Goal: Check status

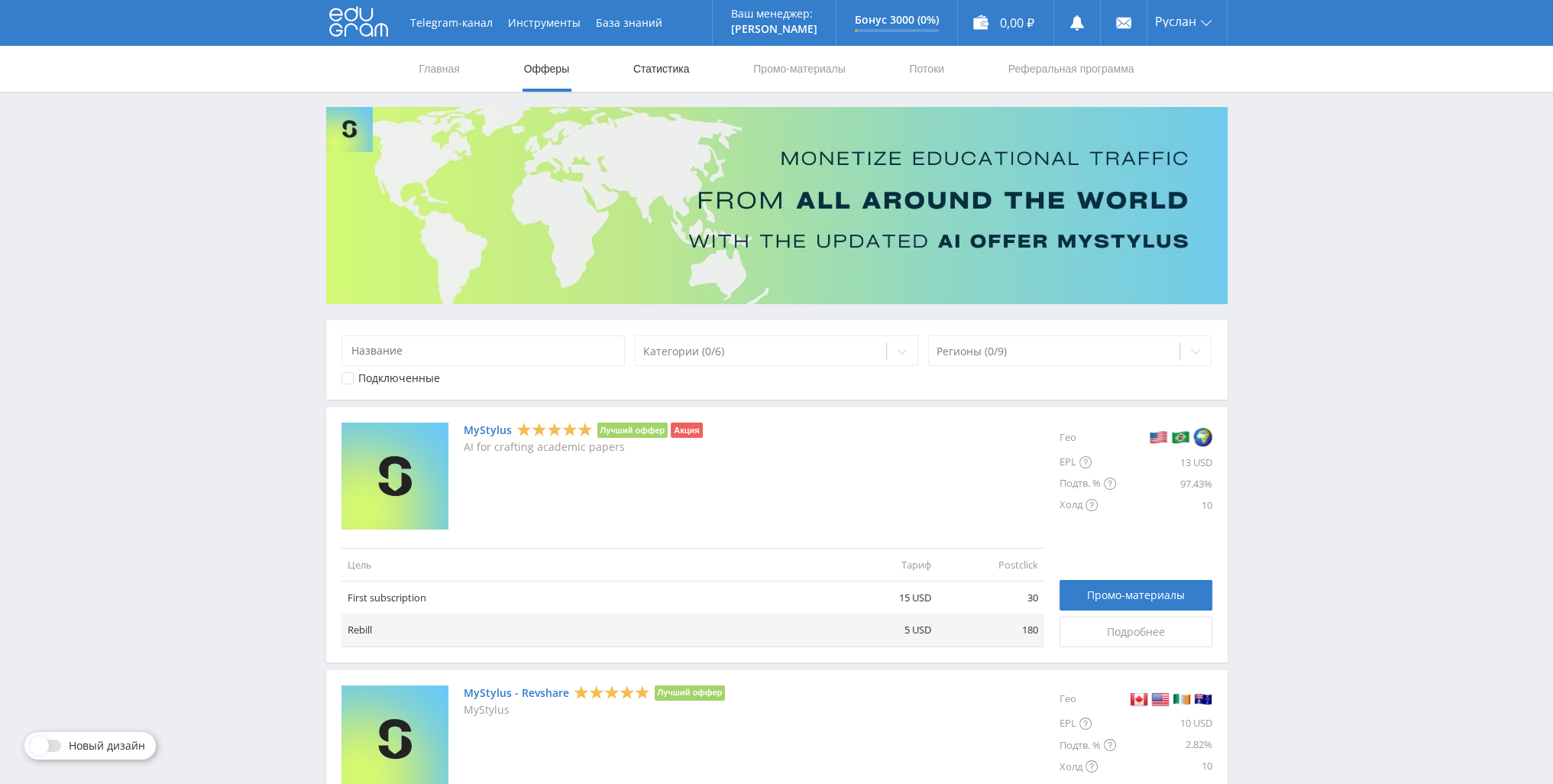
click at [666, 73] on link "Статистика" at bounding box center [662, 68] width 60 height 46
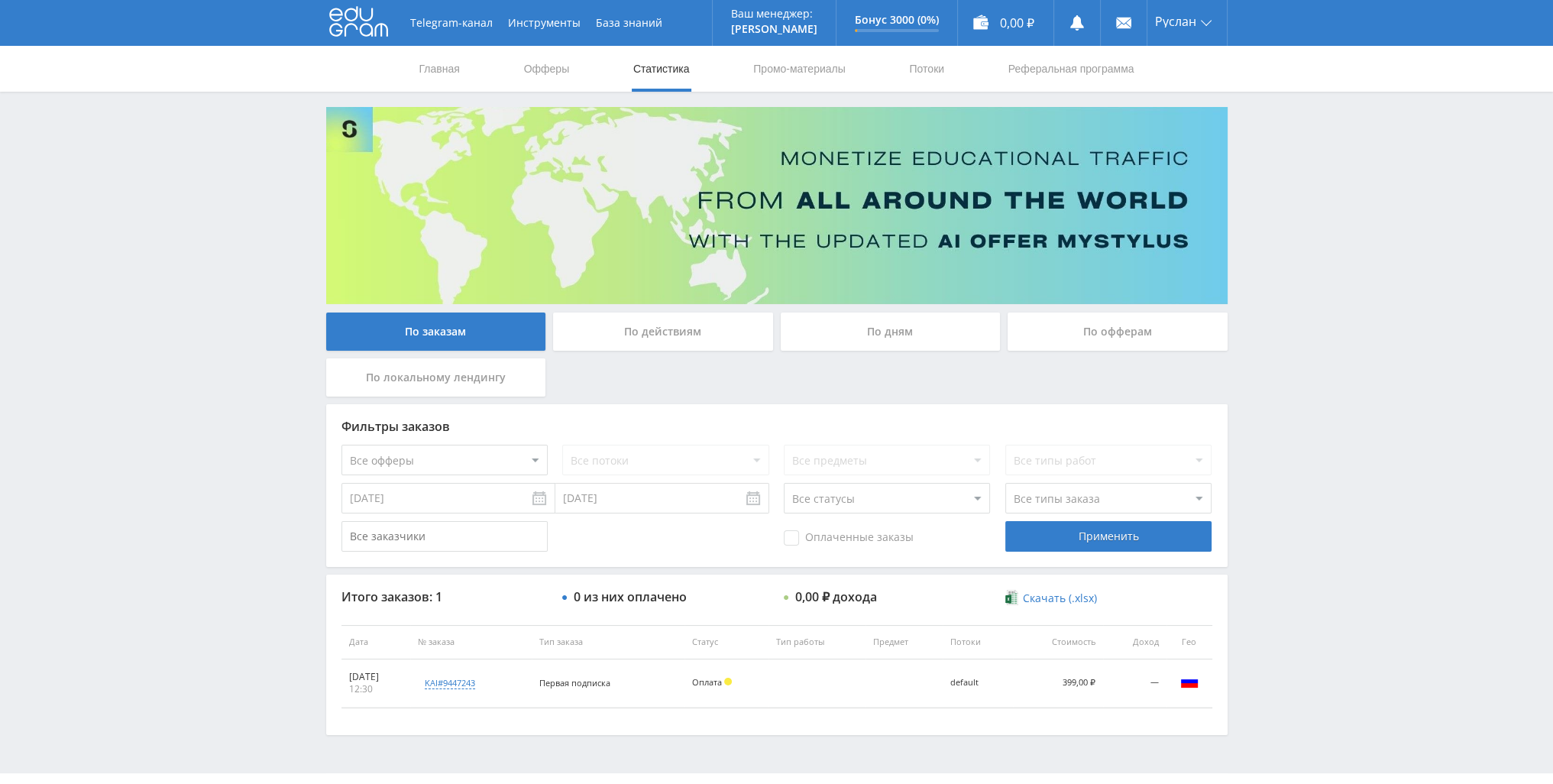
click at [851, 333] on div "По дням" at bounding box center [890, 331] width 220 height 38
click at [0, 0] on input "По дням" at bounding box center [0, 0] width 0 height 0
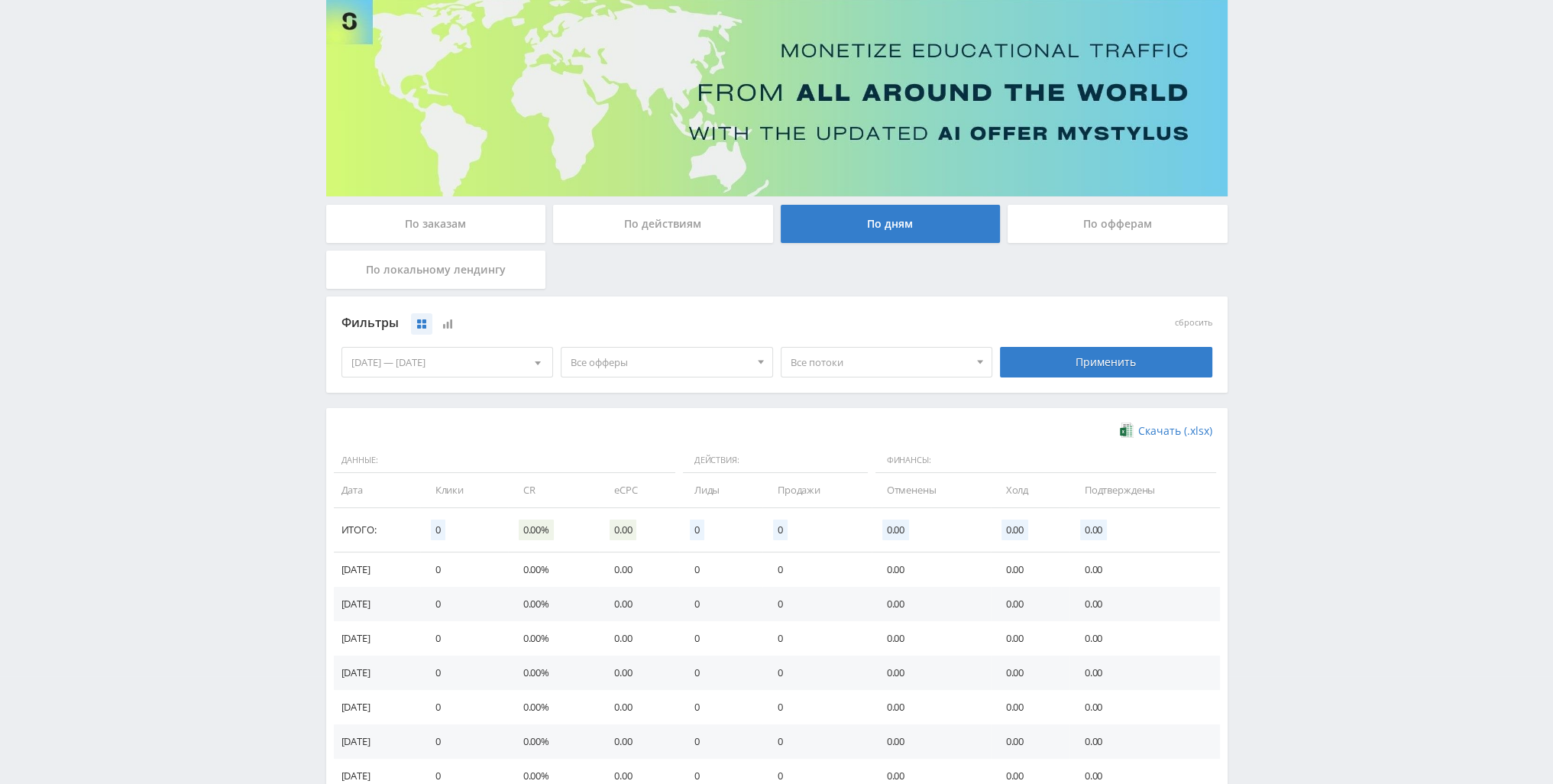
scroll to position [63, 0]
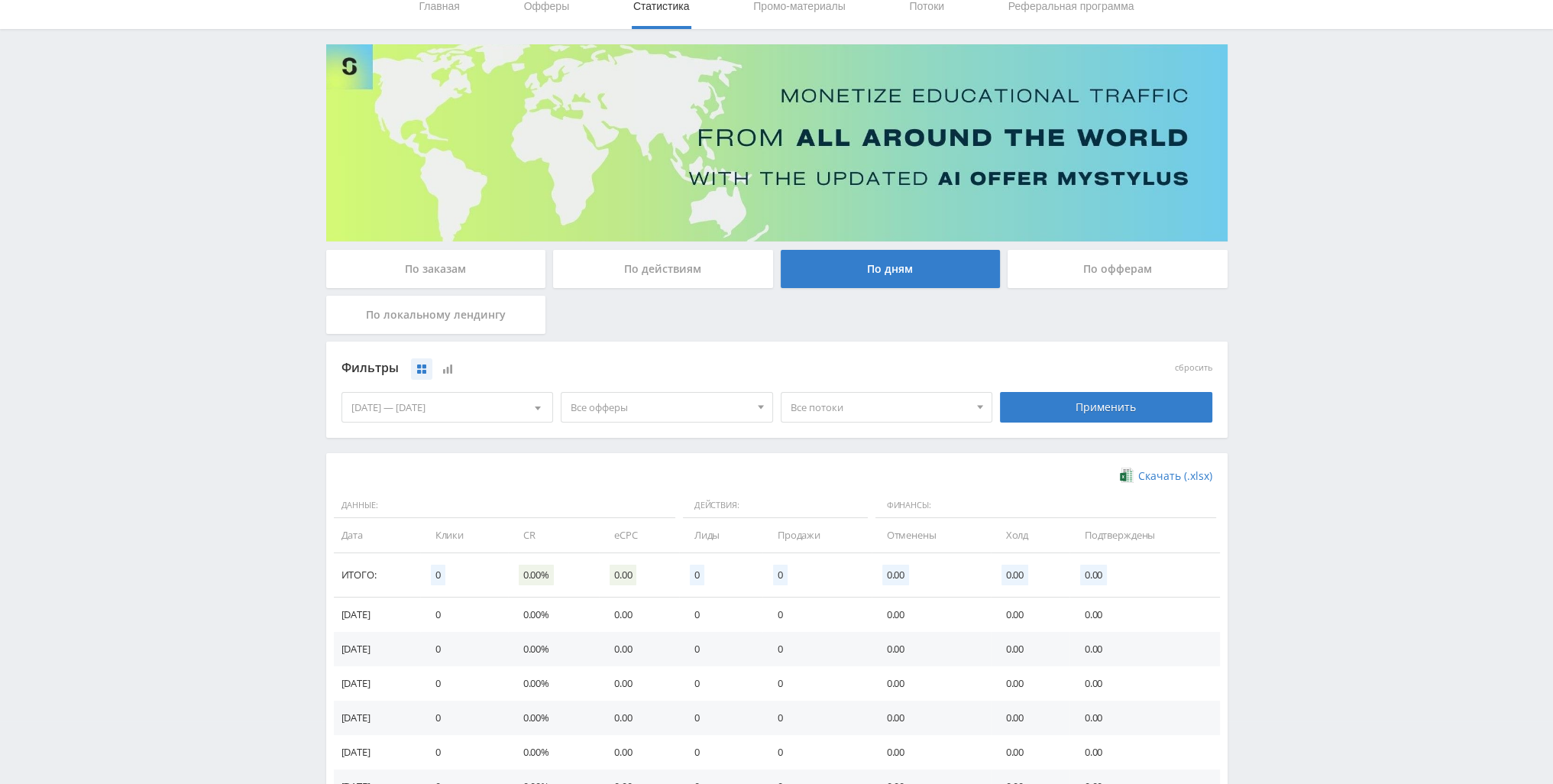
click at [514, 412] on div "[DATE] — [DATE]" at bounding box center [447, 407] width 211 height 29
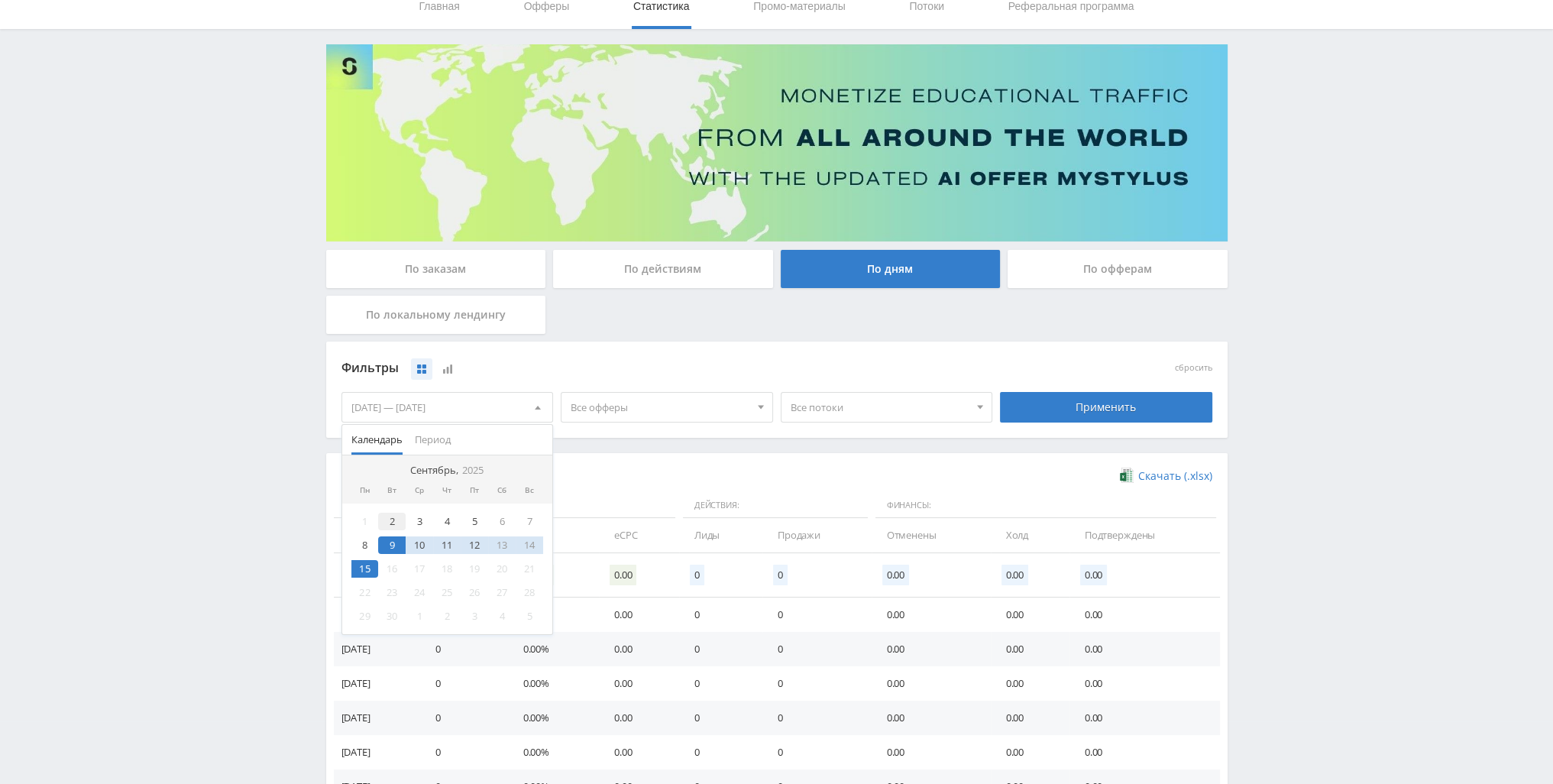
click at [391, 523] on div "2" at bounding box center [391, 521] width 27 height 18
click at [369, 572] on div "15" at bounding box center [365, 568] width 27 height 18
click at [1038, 409] on div "Применить" at bounding box center [1106, 407] width 212 height 31
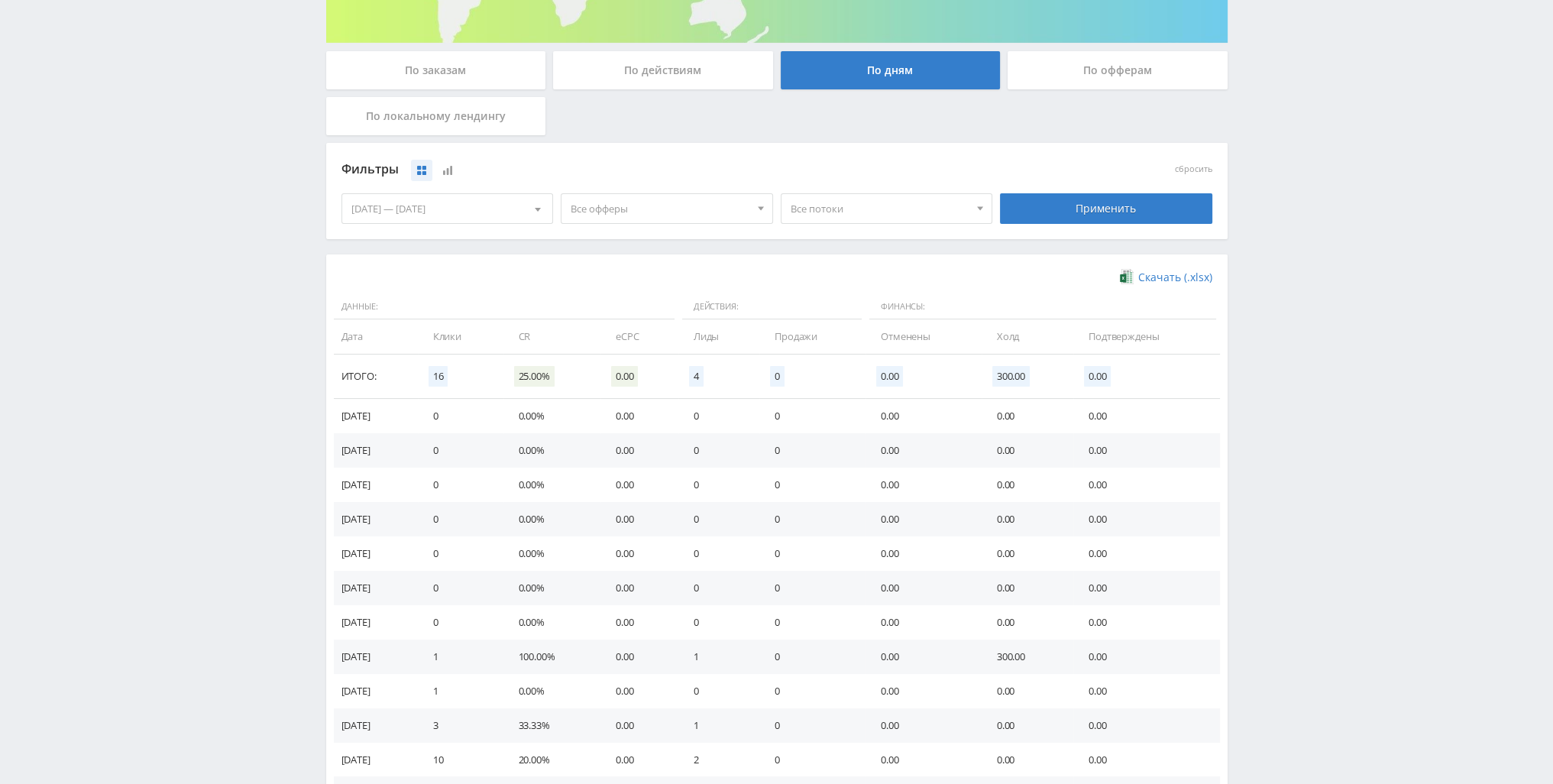
scroll to position [150, 0]
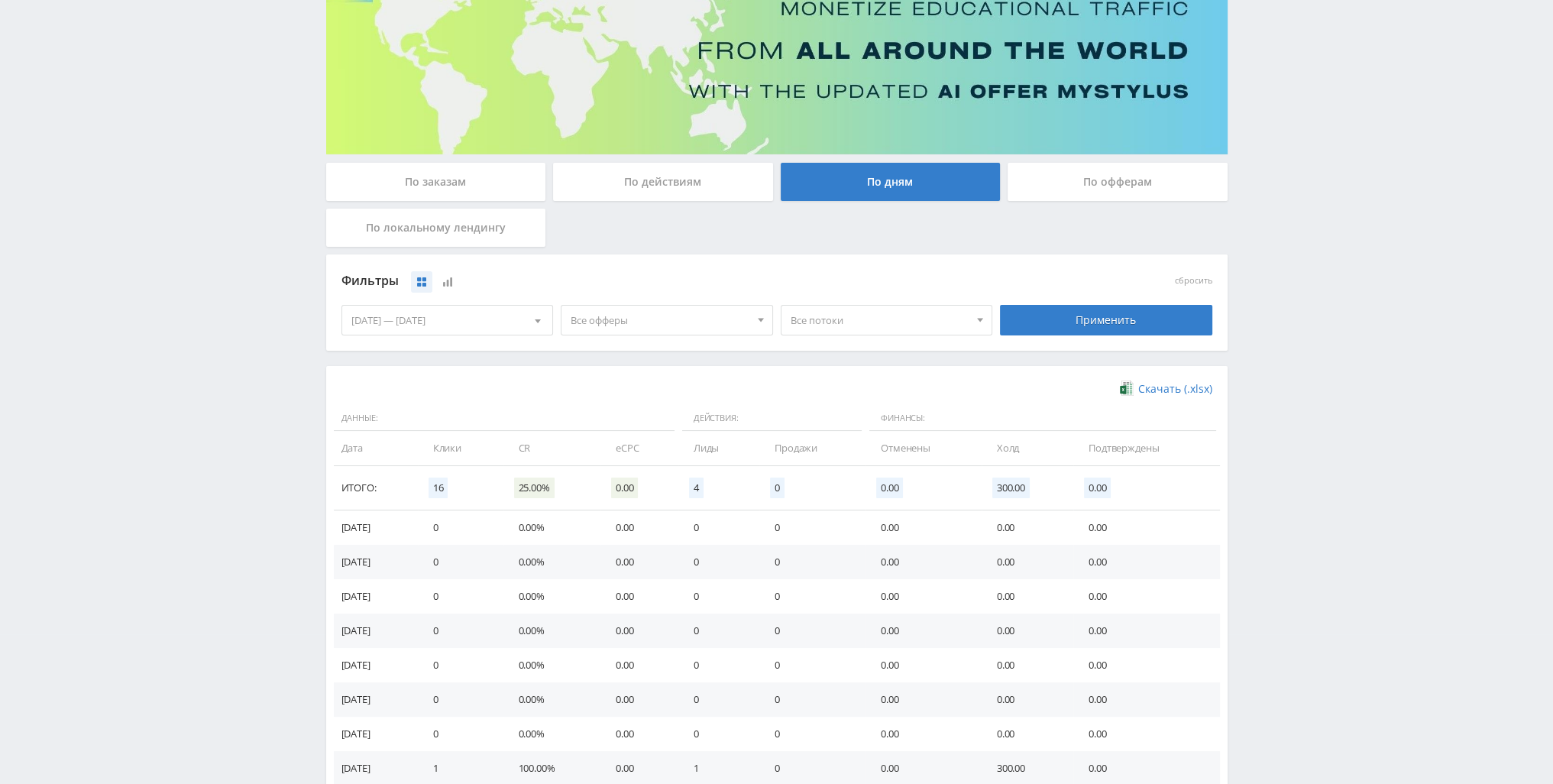
click at [731, 192] on div "По действиям" at bounding box center [663, 181] width 220 height 38
click at [0, 0] on input "По действиям" at bounding box center [0, 0] width 0 height 0
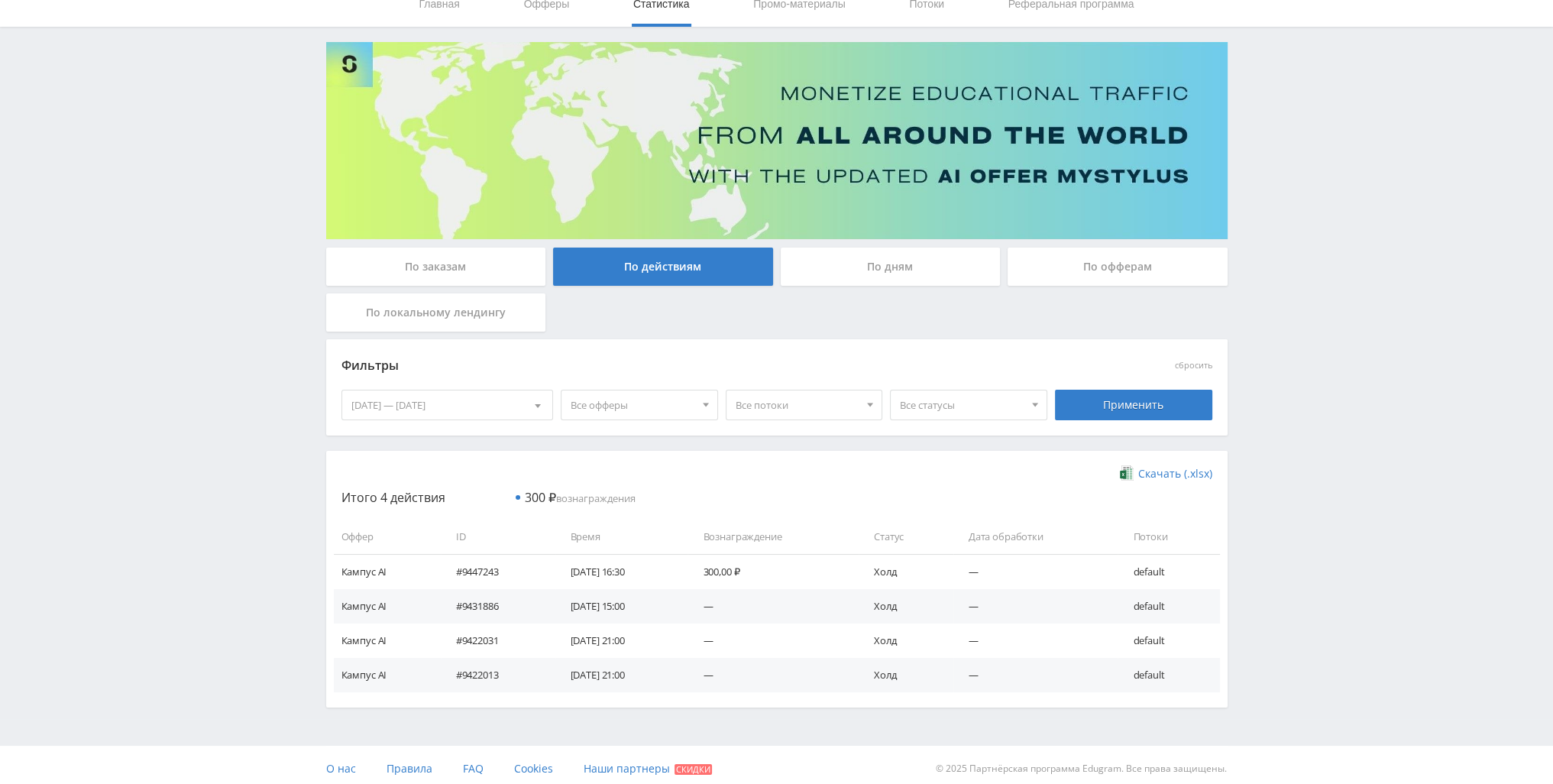
scroll to position [72, 0]
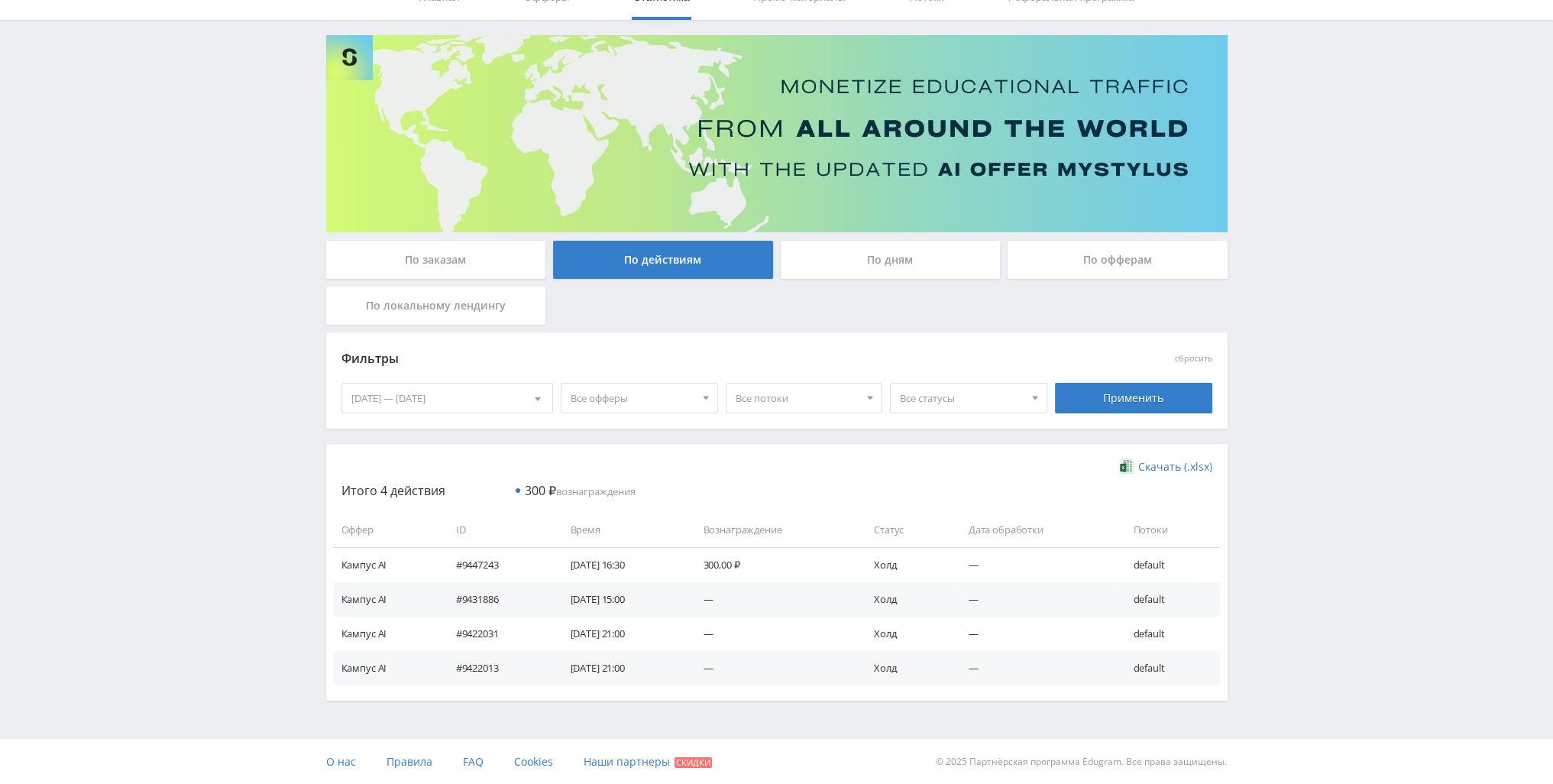
click at [490, 264] on div "По заказам" at bounding box center [436, 260] width 220 height 38
click at [0, 0] on input "По заказам" at bounding box center [0, 0] width 0 height 0
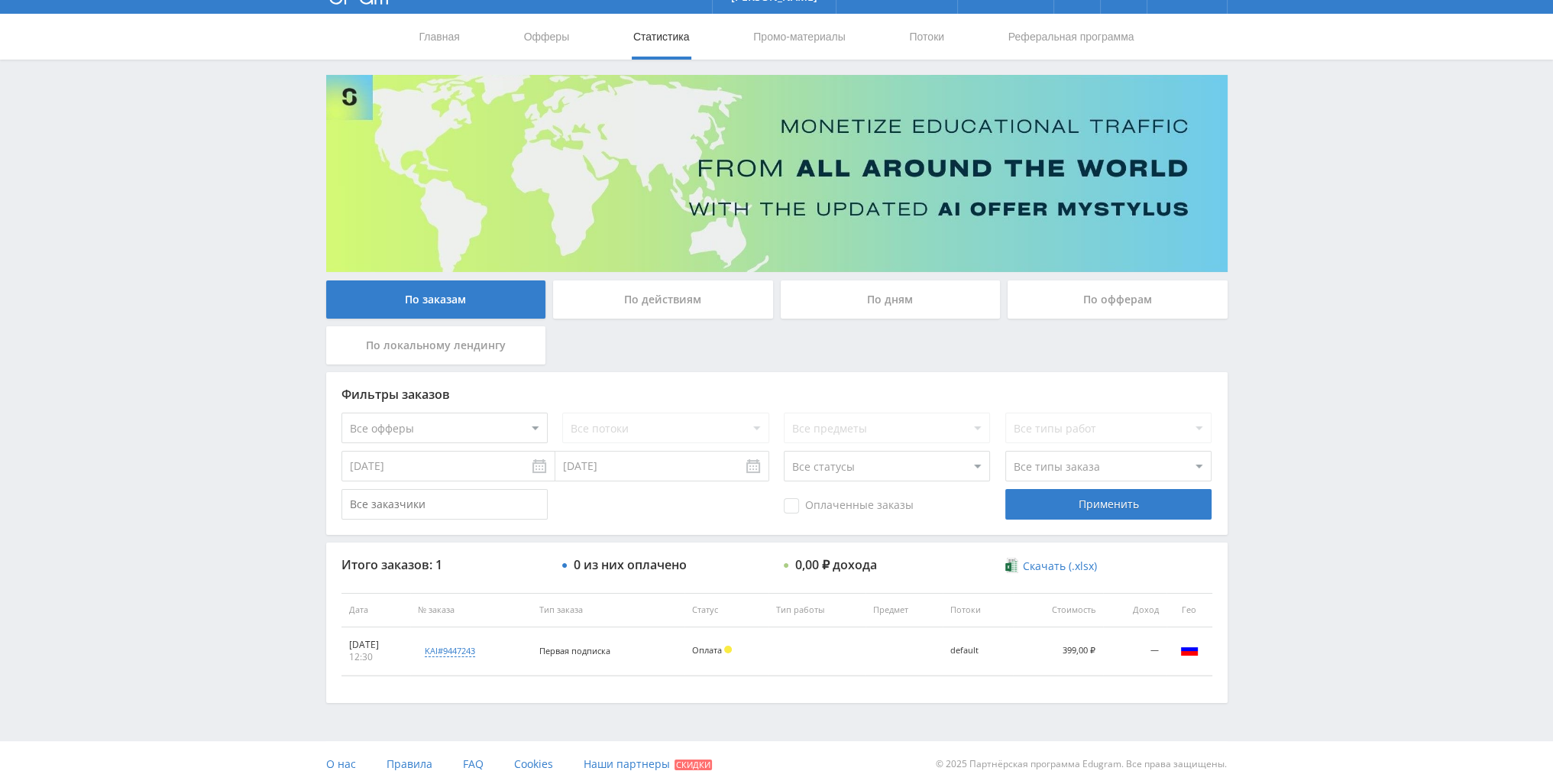
scroll to position [35, 0]
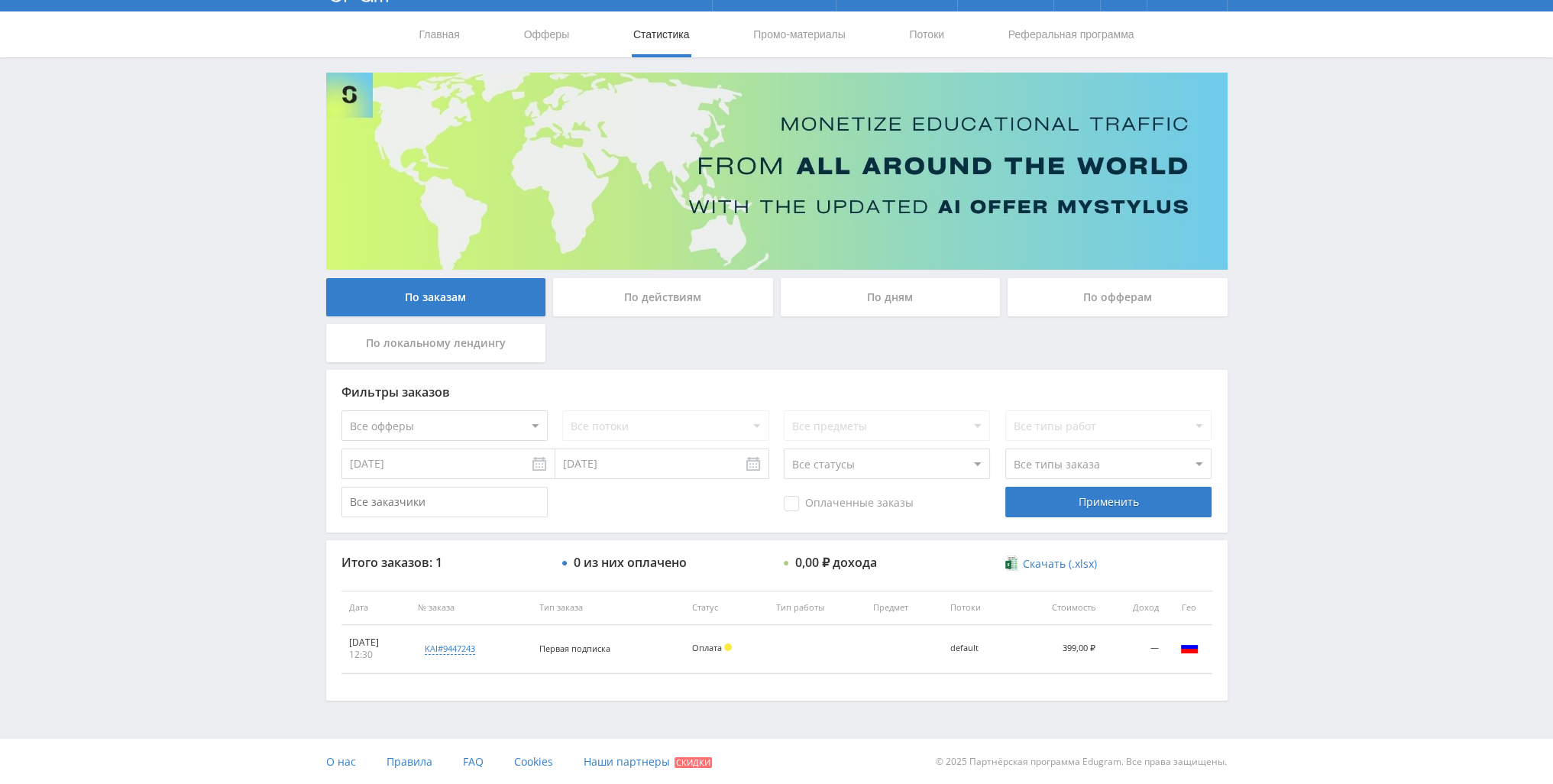
click at [857, 291] on div "По дням" at bounding box center [890, 296] width 220 height 38
click at [0, 0] on input "По дням" at bounding box center [0, 0] width 0 height 0
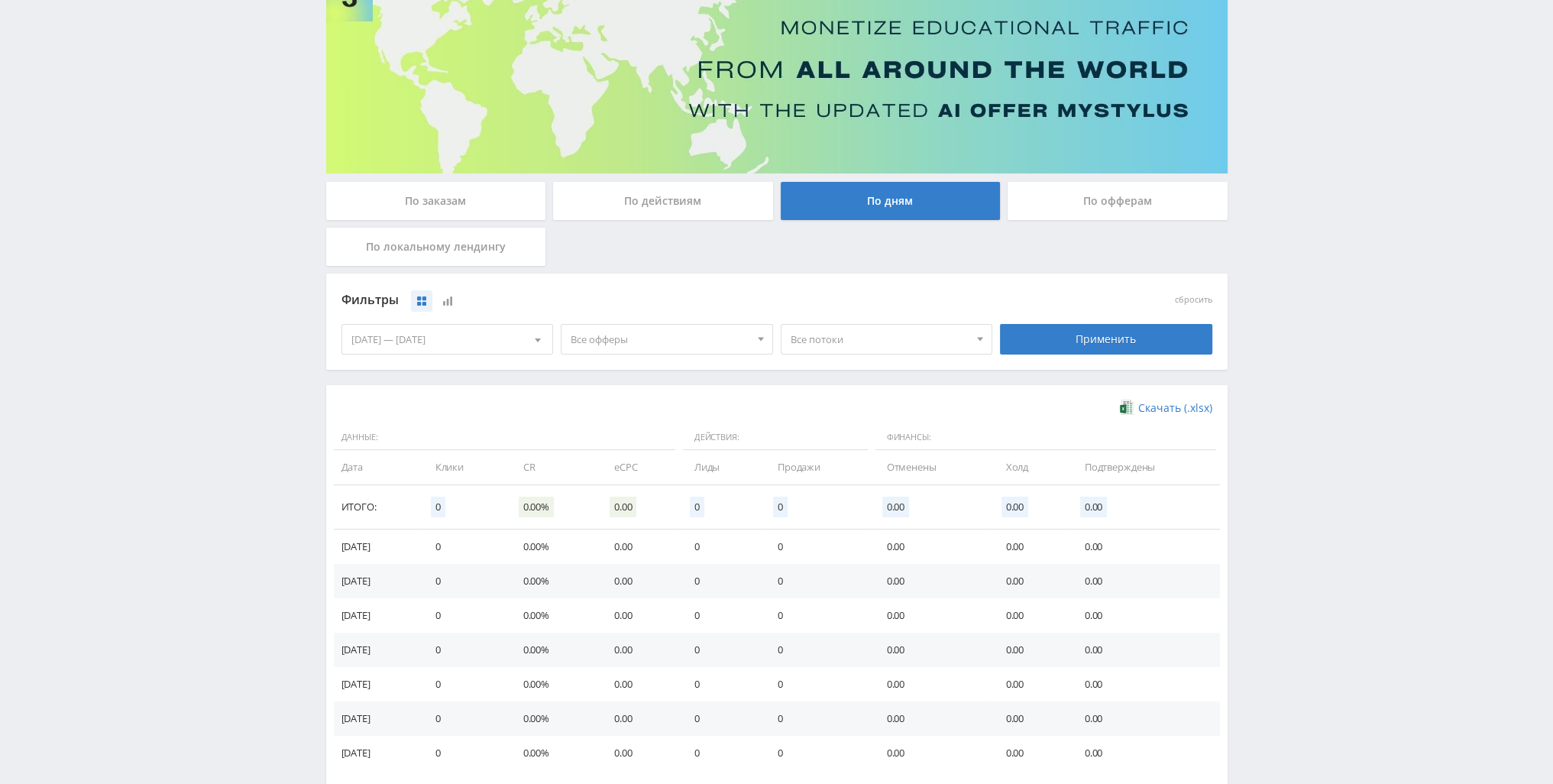
scroll to position [216, 0]
